Goal: Transaction & Acquisition: Purchase product/service

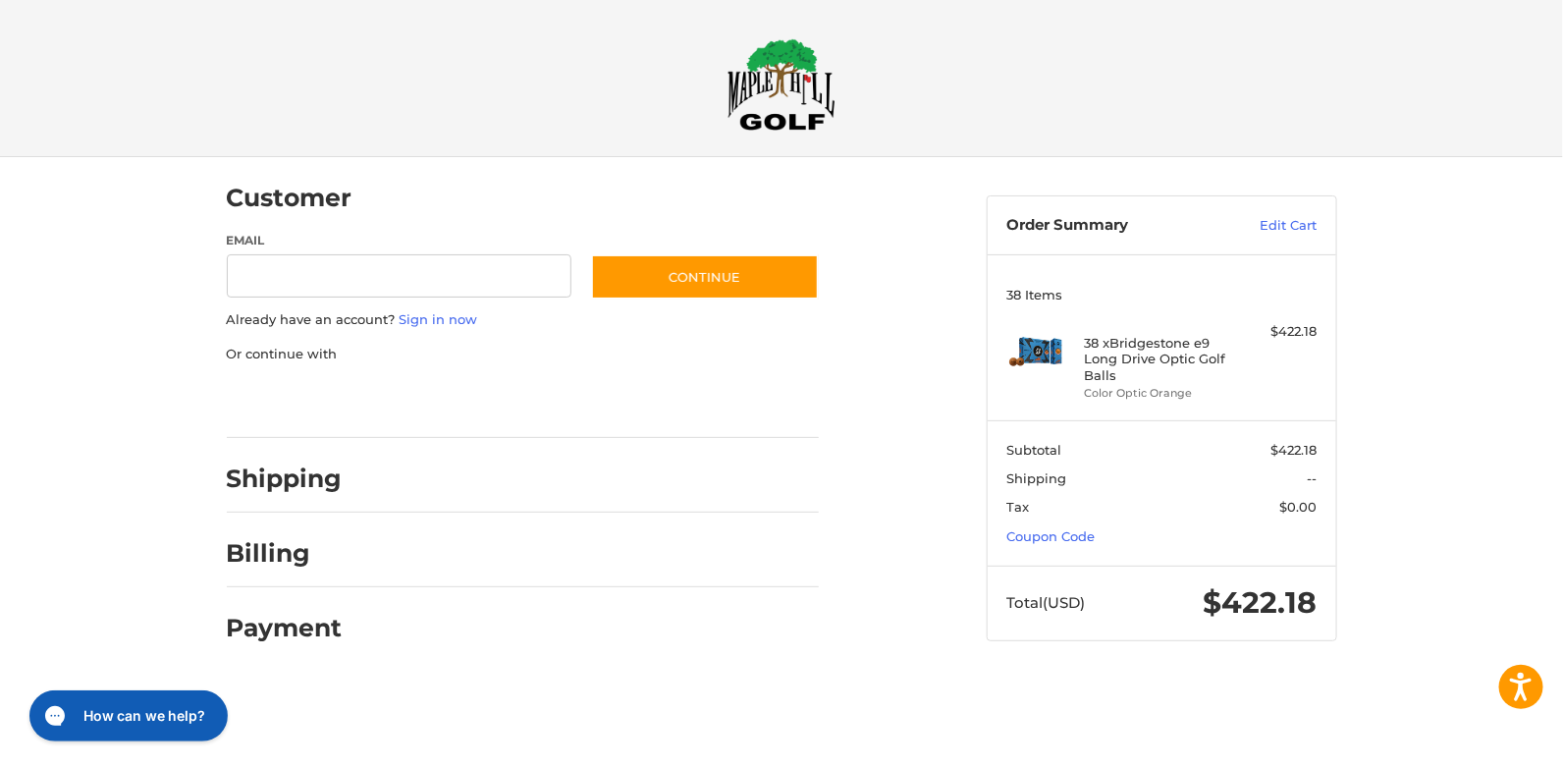
click at [323, 477] on h2 "Shipping" at bounding box center [285, 479] width 116 height 30
click at [463, 483] on div at bounding box center [590, 483] width 458 height 25
click at [420, 563] on div at bounding box center [589, 558] width 459 height 25
click at [415, 622] on div at bounding box center [590, 634] width 458 height 25
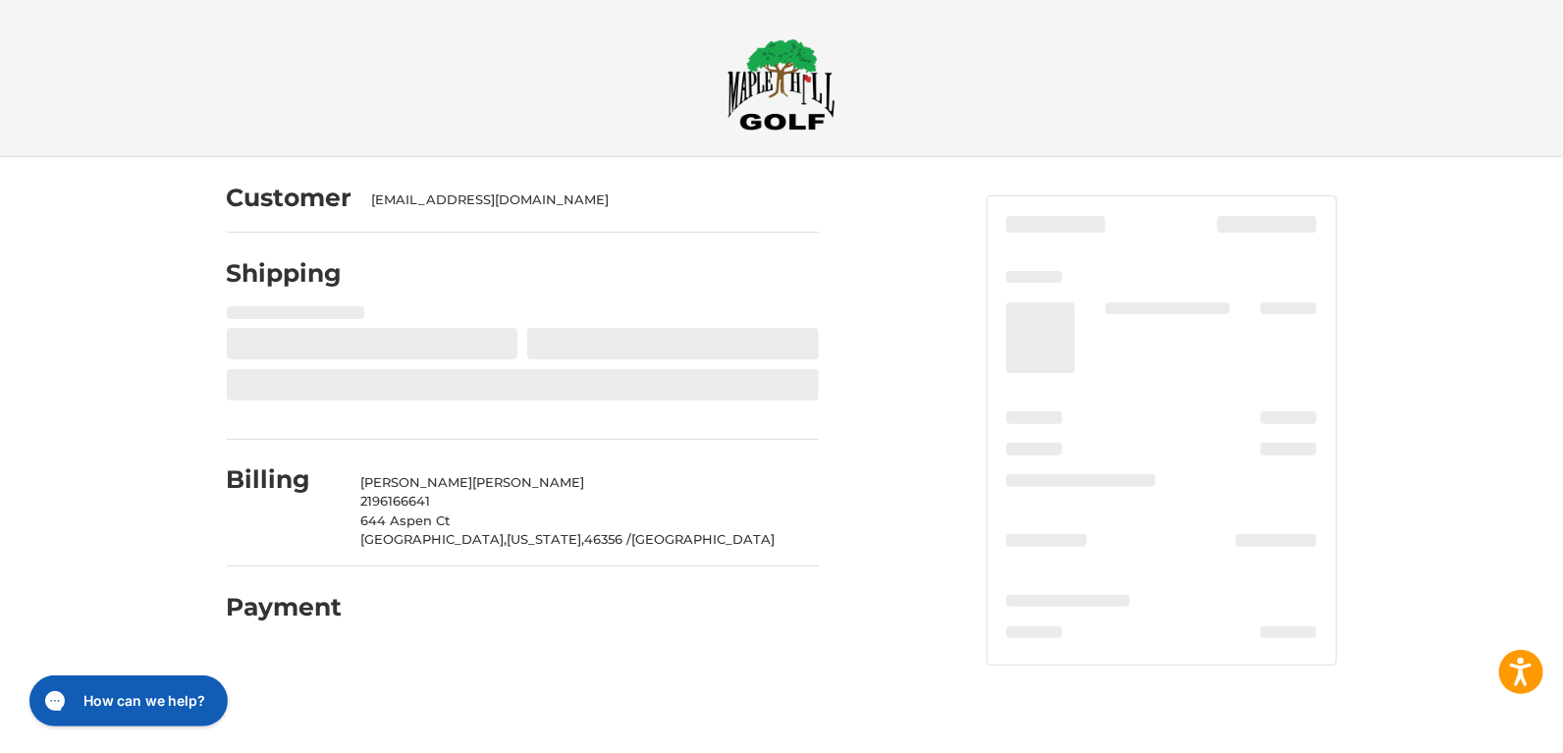
select select "**"
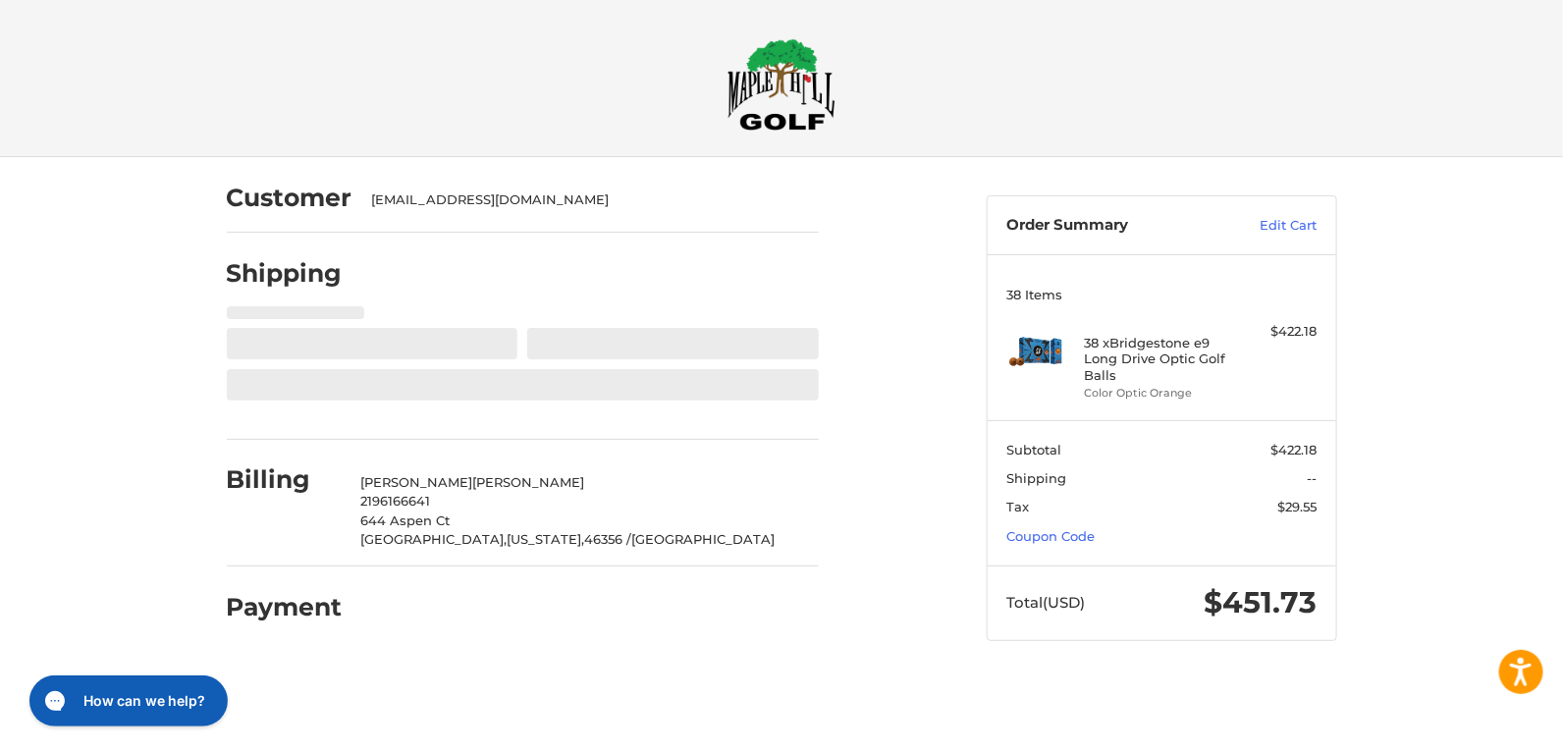
select select "**"
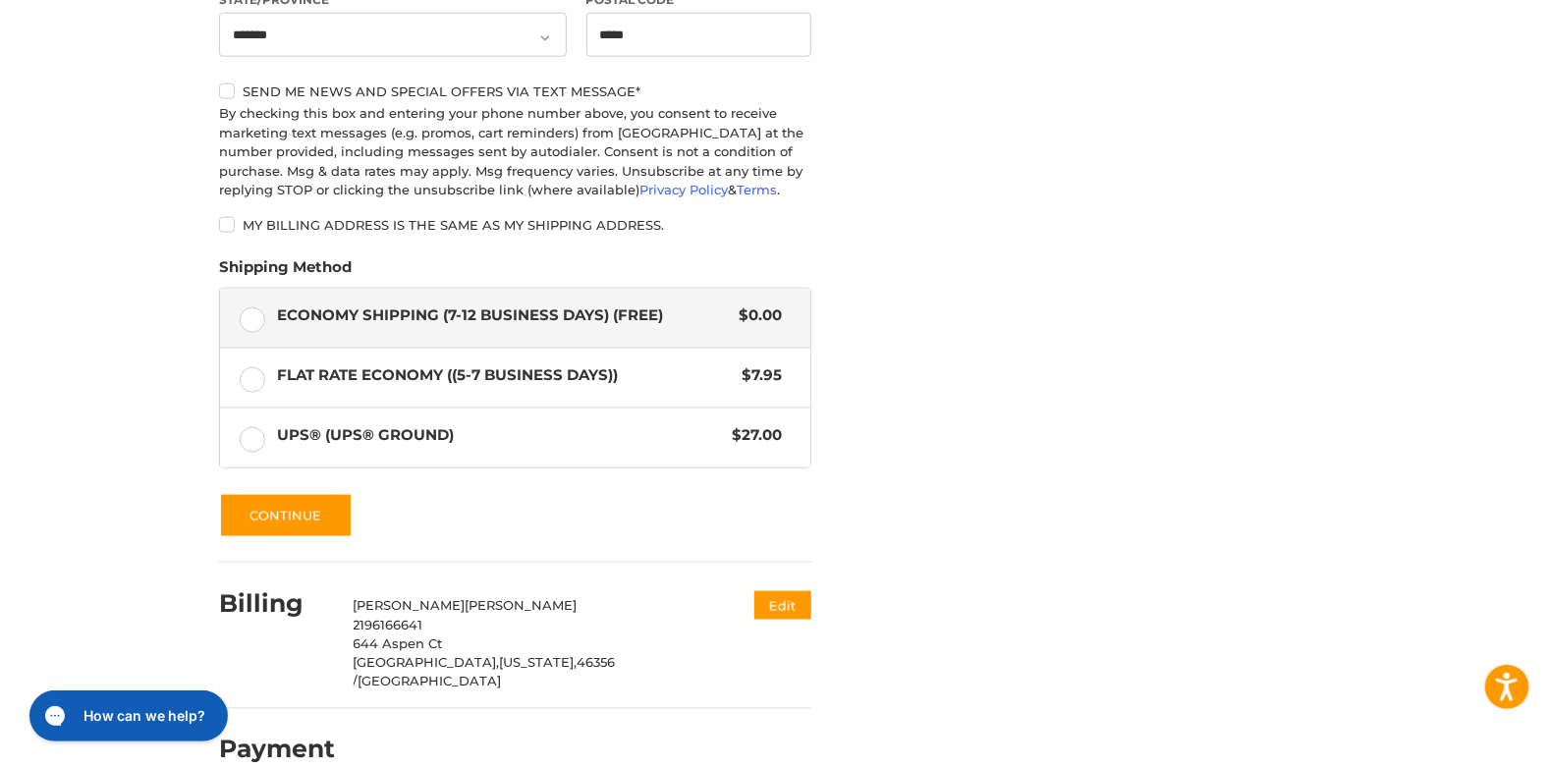
scroll to position [898, 0]
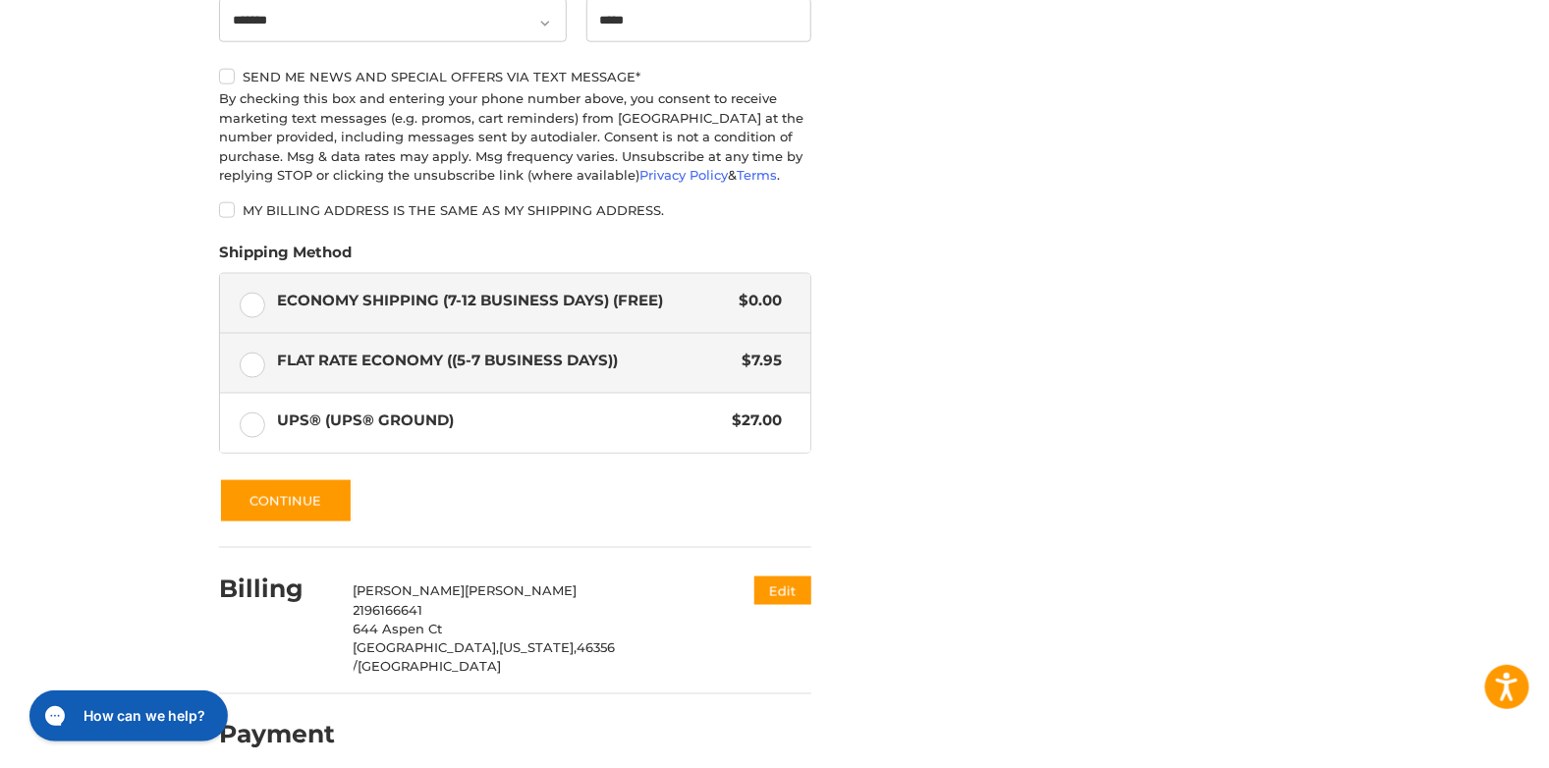
click at [258, 362] on label "Flat Rate Economy ((5-7 Business Days)) $7.95" at bounding box center [515, 363] width 590 height 59
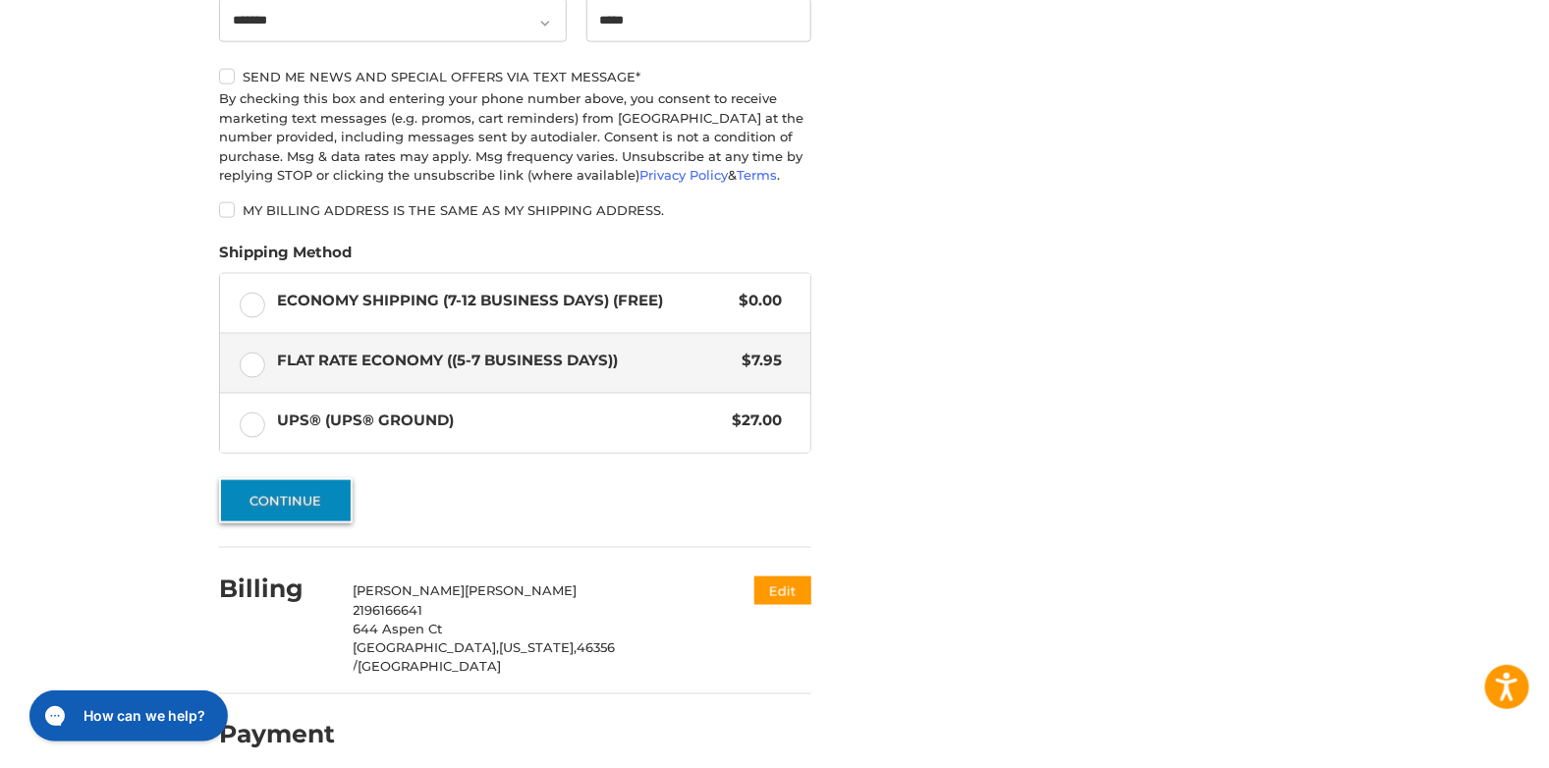
click at [301, 501] on button "Continue" at bounding box center [286, 500] width 134 height 45
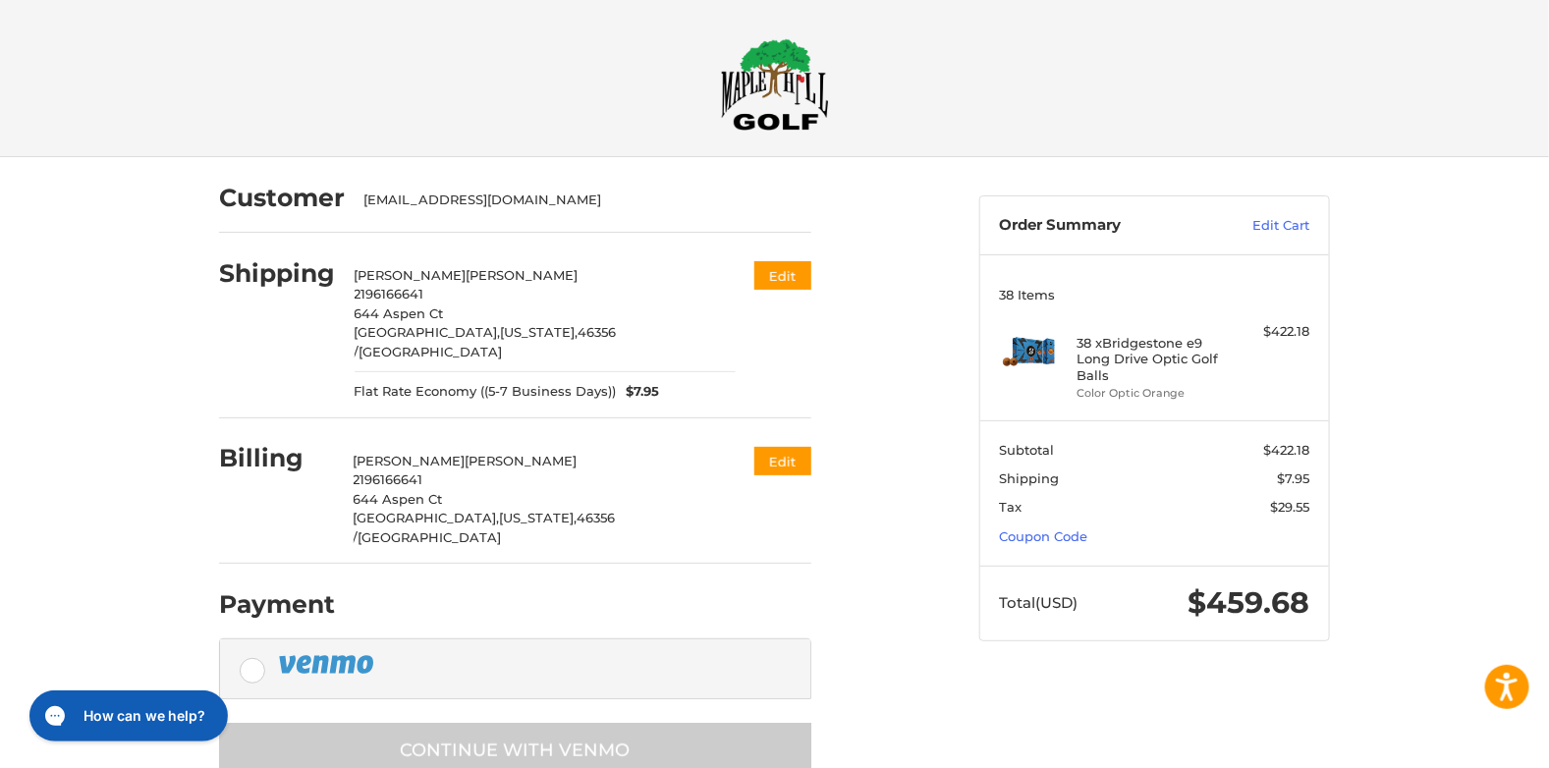
scroll to position [14, 0]
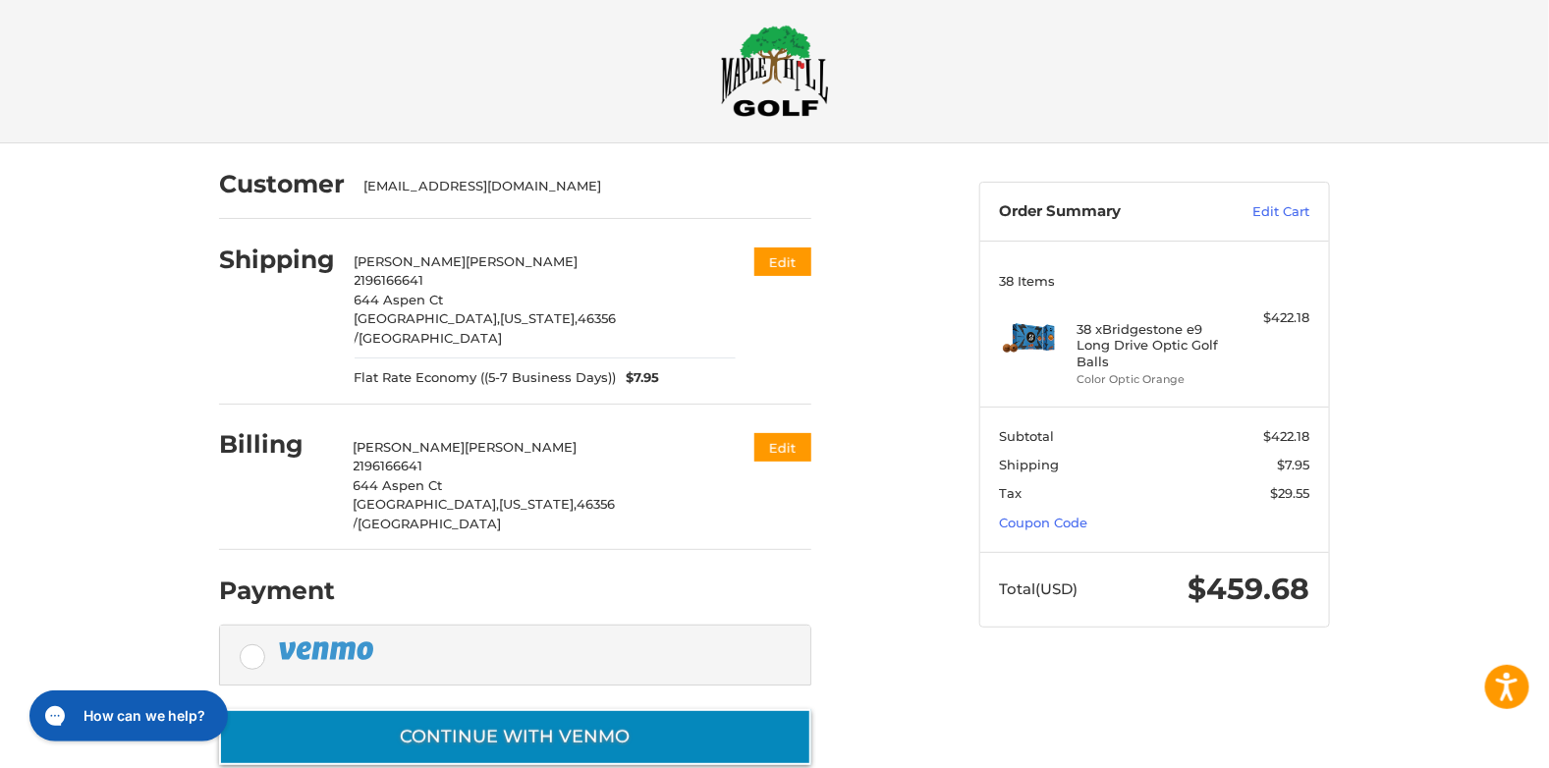
click at [524, 709] on button "Continue with Venmo" at bounding box center [515, 737] width 592 height 56
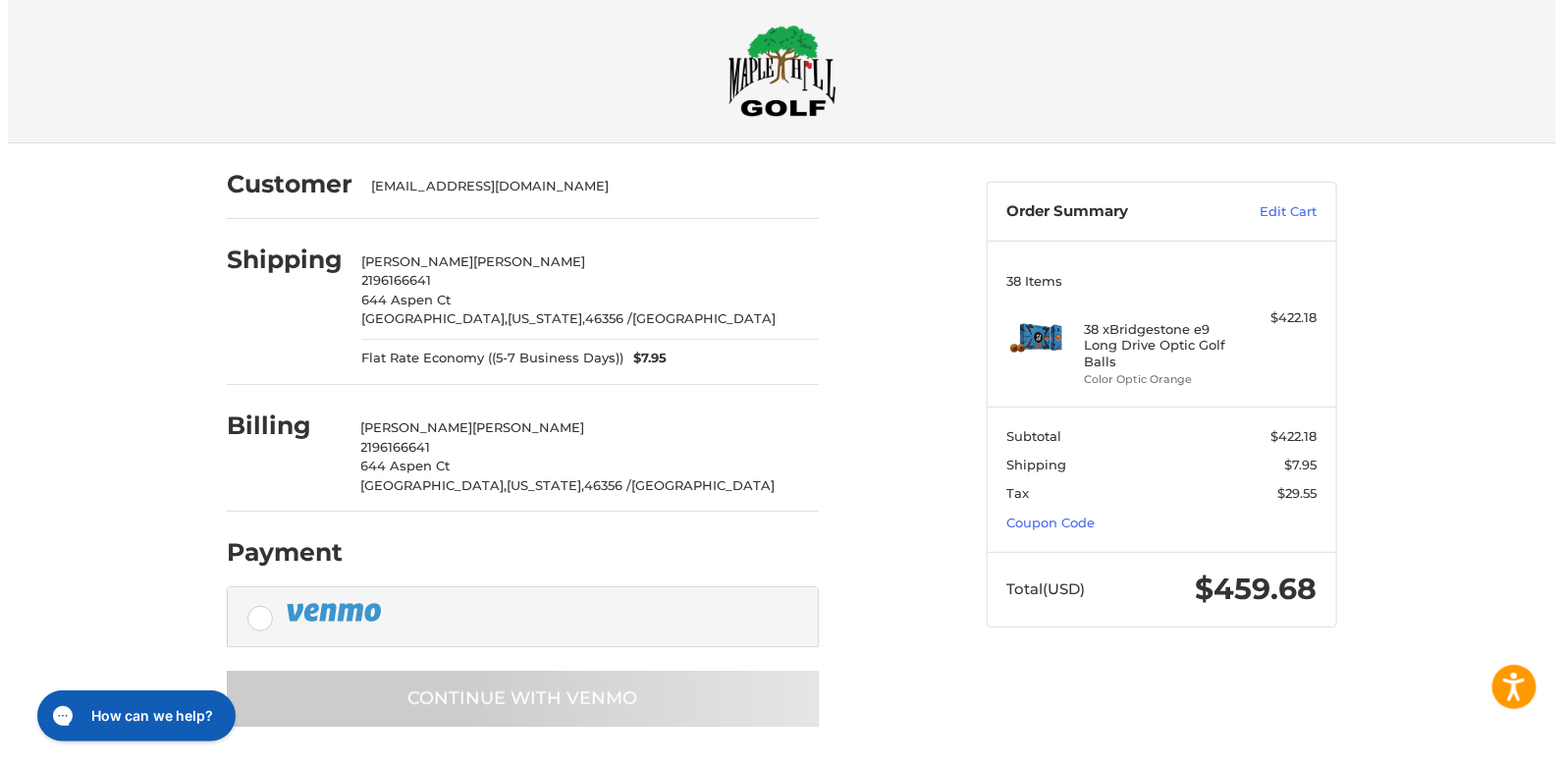
scroll to position [0, 0]
